Goal: Download file/media

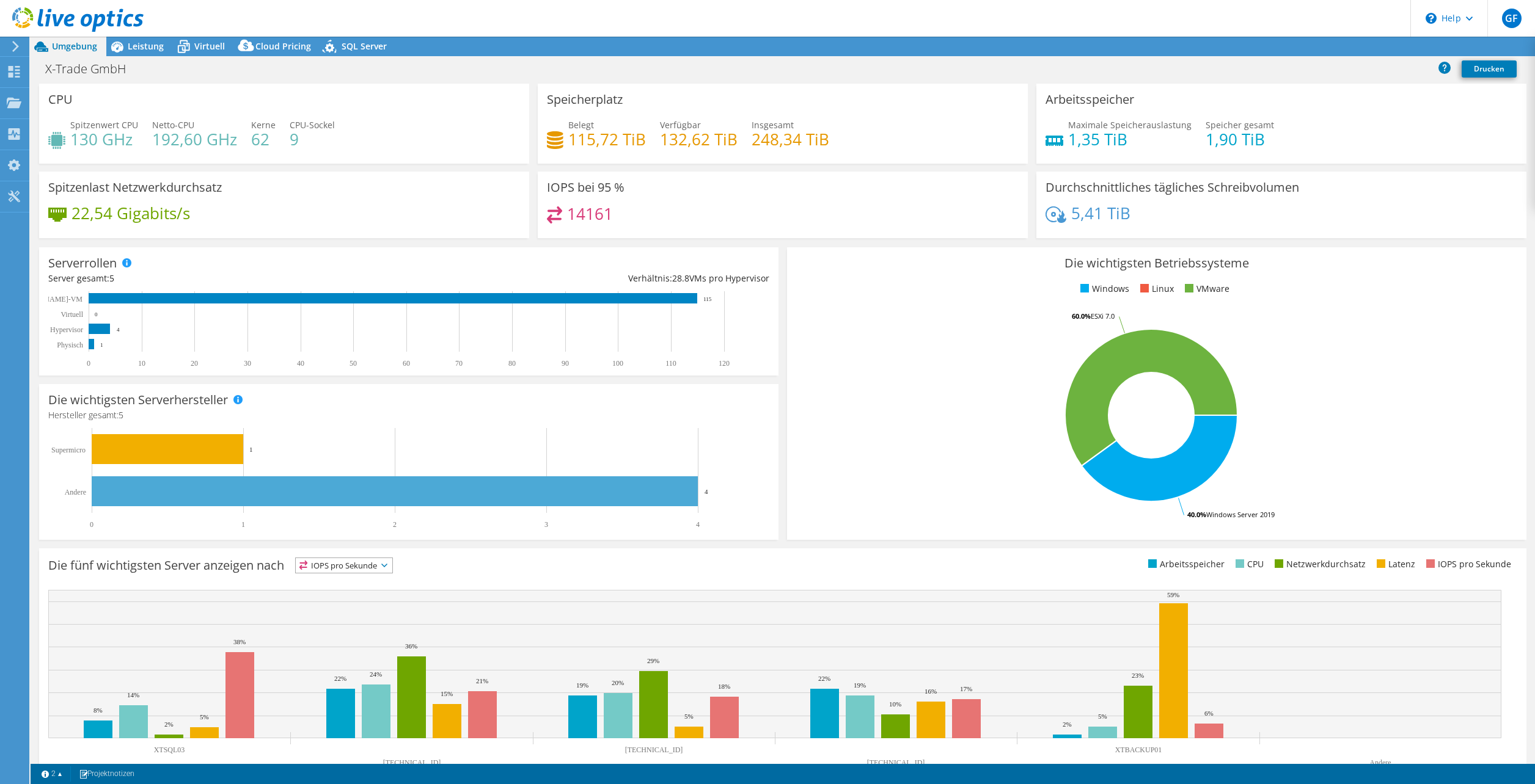
select select "EUFrankfurt"
select select "EUR"
click at [1298, 45] on link "Reports" at bounding box center [1299, 47] width 59 height 19
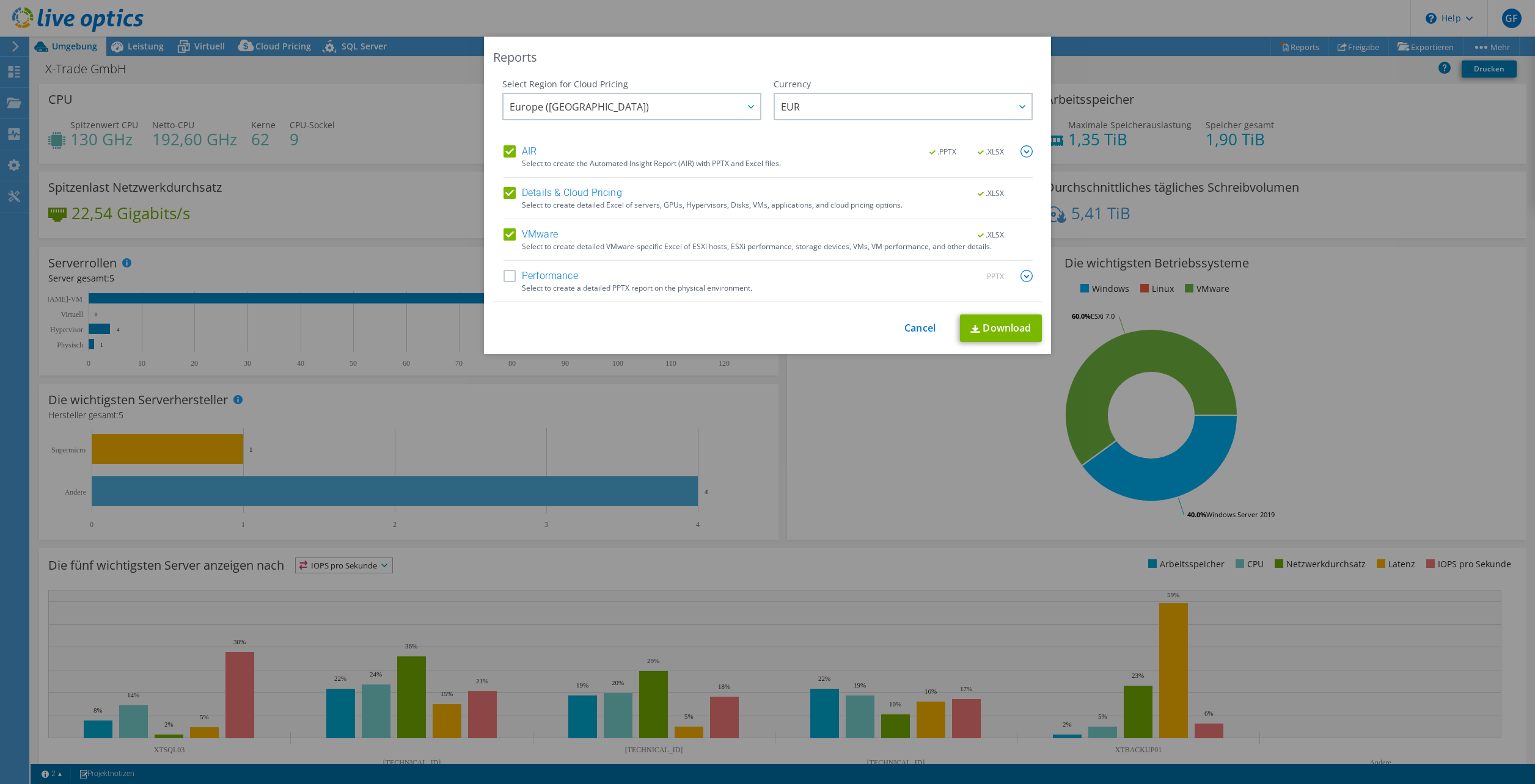
click at [508, 277] on label "Performance" at bounding box center [541, 276] width 74 height 12
click at [0, 0] on input "Performance" at bounding box center [0, 0] width 0 height 0
click at [746, 113] on div at bounding box center [750, 106] width 20 height 25
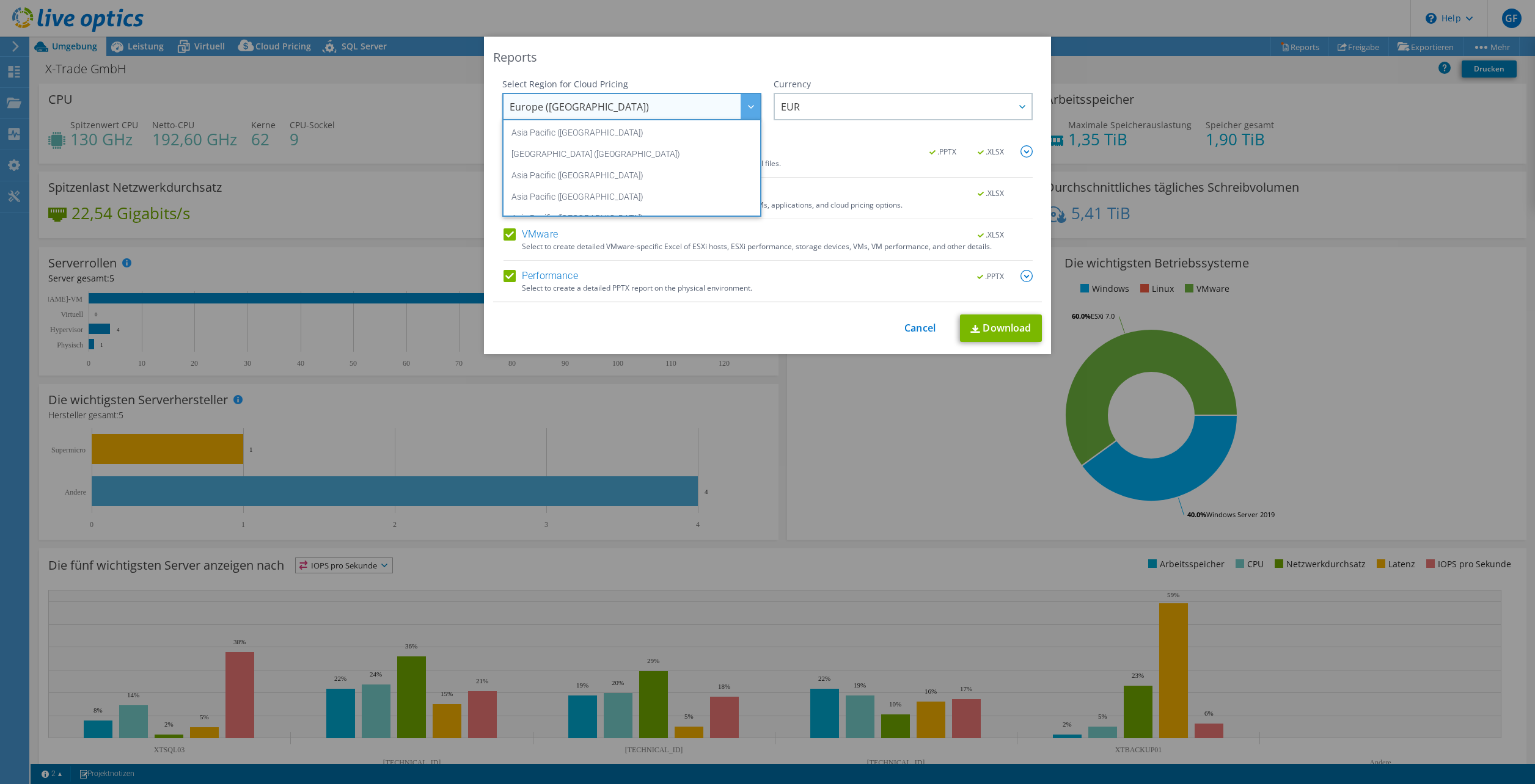
click at [746, 113] on div at bounding box center [750, 106] width 20 height 25
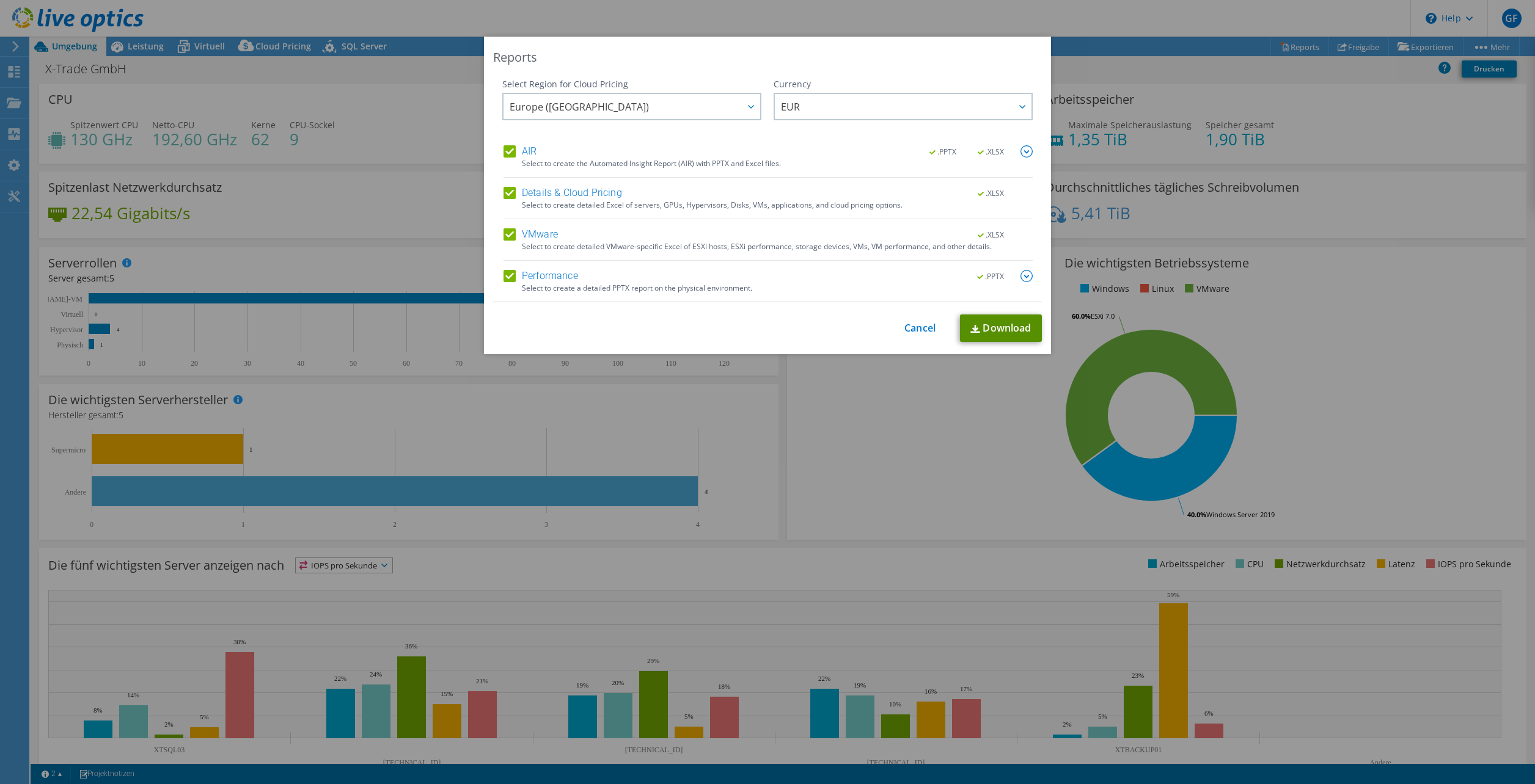
click at [1019, 332] on link "Download" at bounding box center [1000, 328] width 82 height 28
click at [995, 325] on link "Download" at bounding box center [1000, 328] width 82 height 28
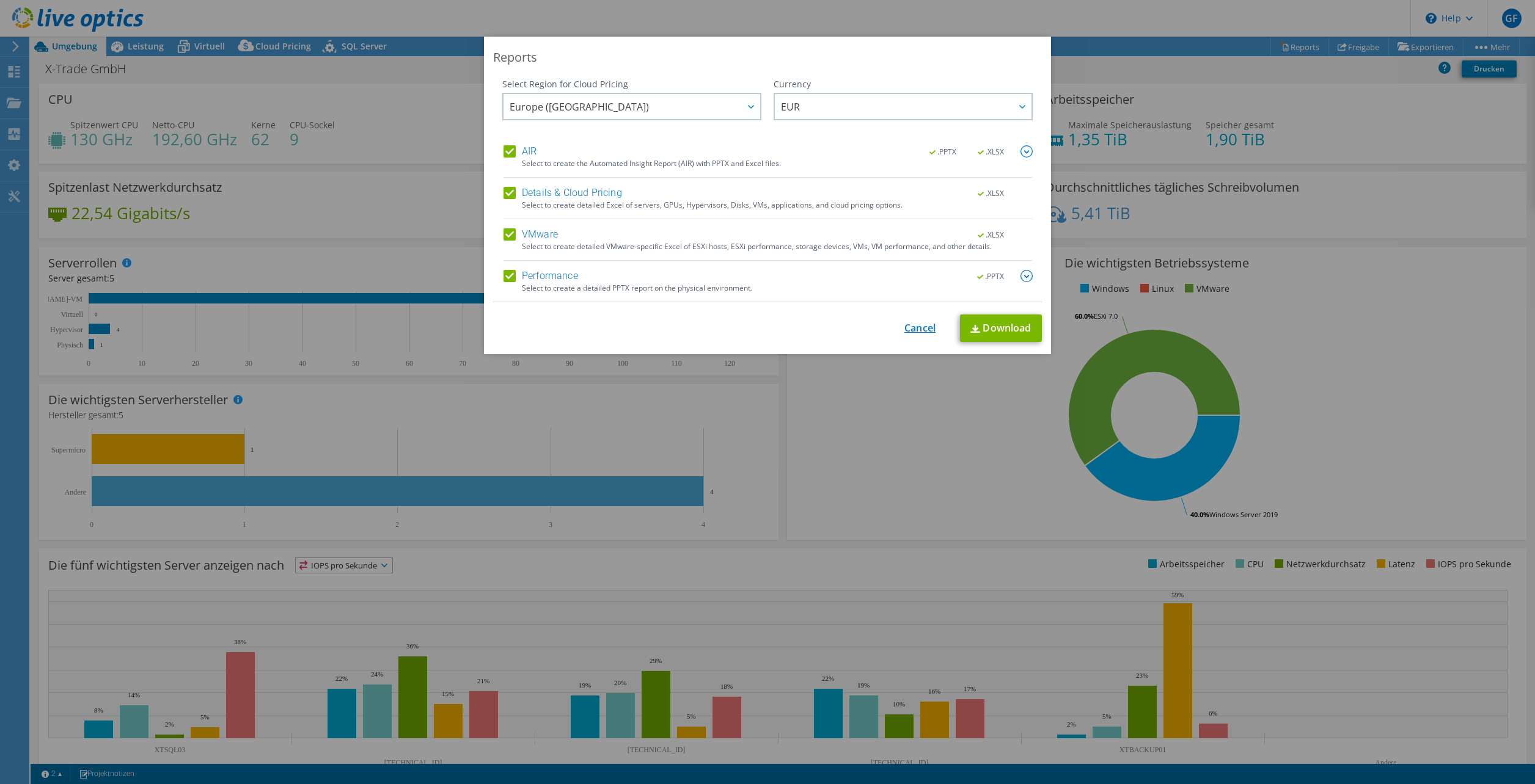
click at [908, 332] on link "Cancel" at bounding box center [920, 328] width 31 height 11
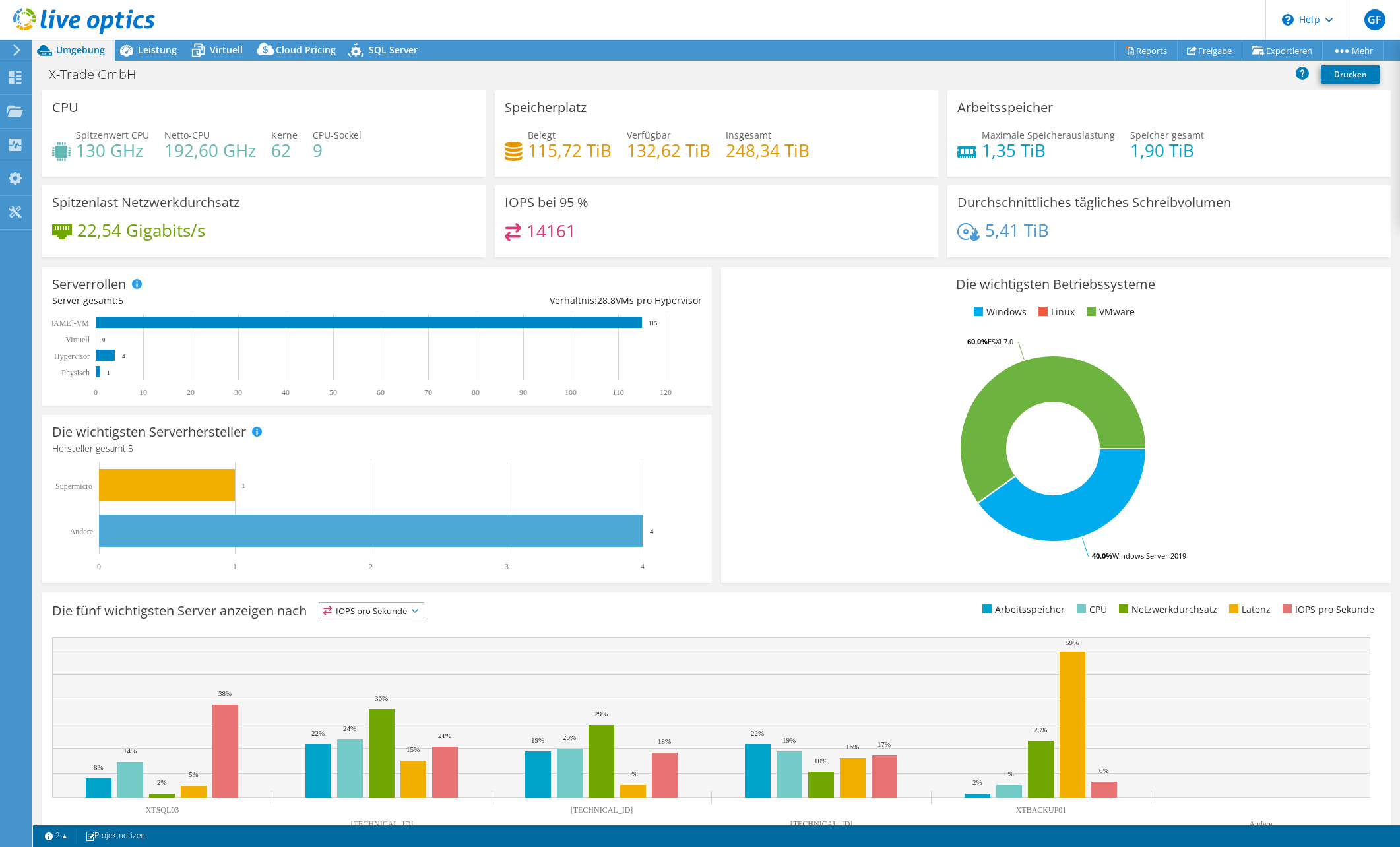
drag, startPoint x: 157, startPoint y: 15, endPoint x: 42, endPoint y: -2, distance: 116.2
click at [42, 0] on html "GF Endbenutzer [PERSON_NAME] [PERSON_NAME][EMAIL_ADDRESS][DOMAIN_NAME] X-Trade …" at bounding box center [700, 424] width 1400 height 847
